Goal: Information Seeking & Learning: Find specific fact

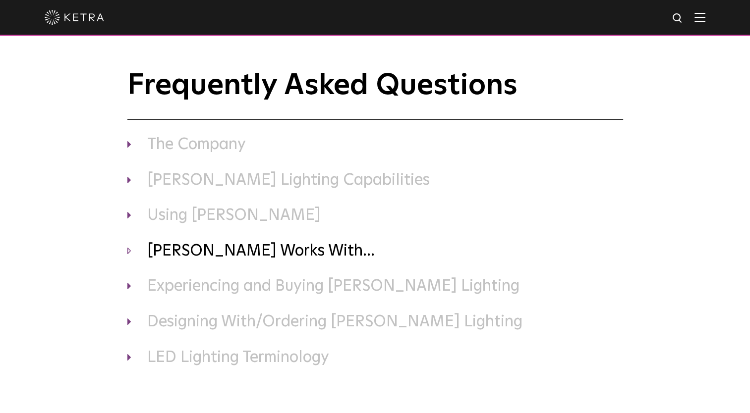
click at [128, 251] on h3 "[PERSON_NAME] Works With..." at bounding box center [375, 251] width 496 height 21
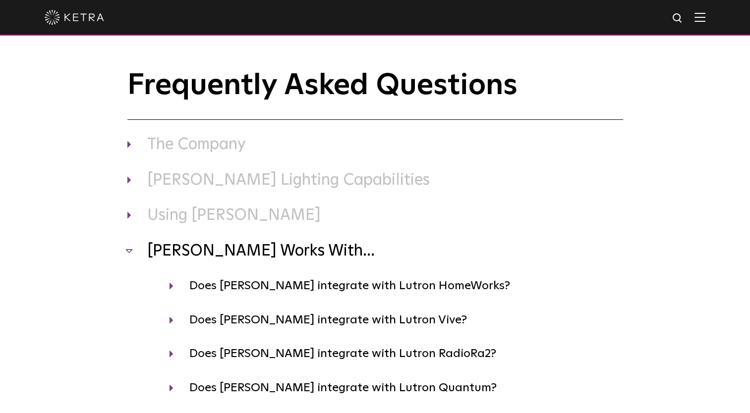
click at [128, 251] on h3 "[PERSON_NAME] Works With..." at bounding box center [375, 251] width 496 height 21
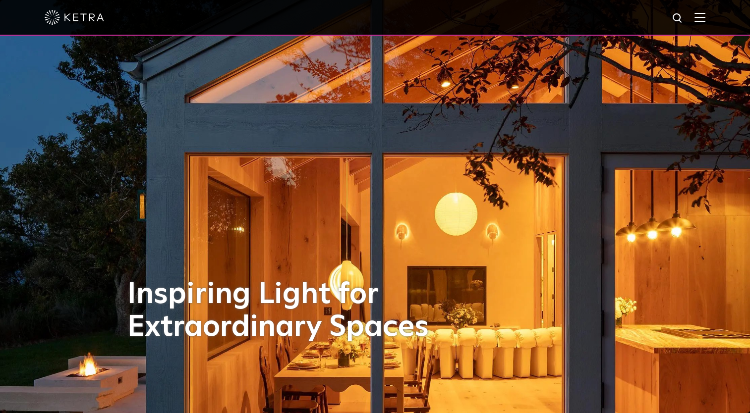
click at [704, 17] on img at bounding box center [699, 16] width 11 height 9
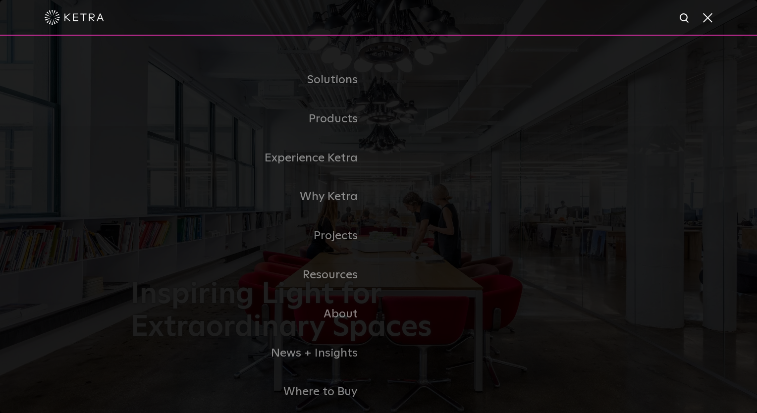
click at [704, 17] on span at bounding box center [707, 17] width 11 height 10
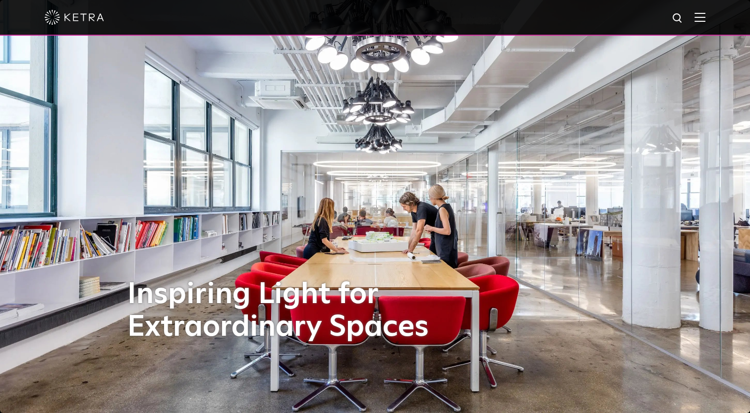
click at [684, 19] on img at bounding box center [677, 18] width 12 height 12
type input "d2"
click at [646, 11] on button "Search" at bounding box center [653, 18] width 15 height 15
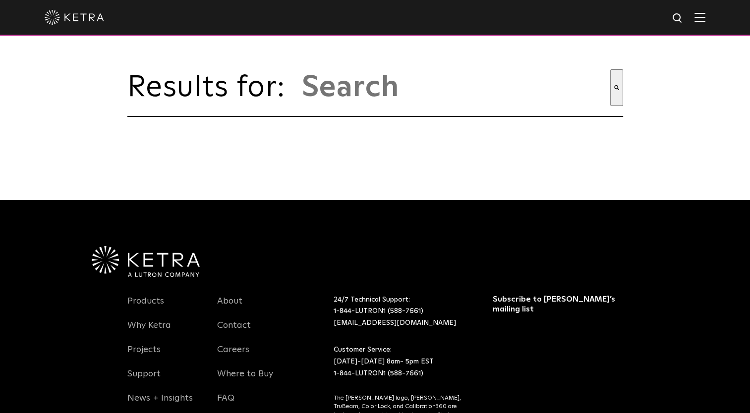
type input "d2"
